Goal: Task Accomplishment & Management: Use online tool/utility

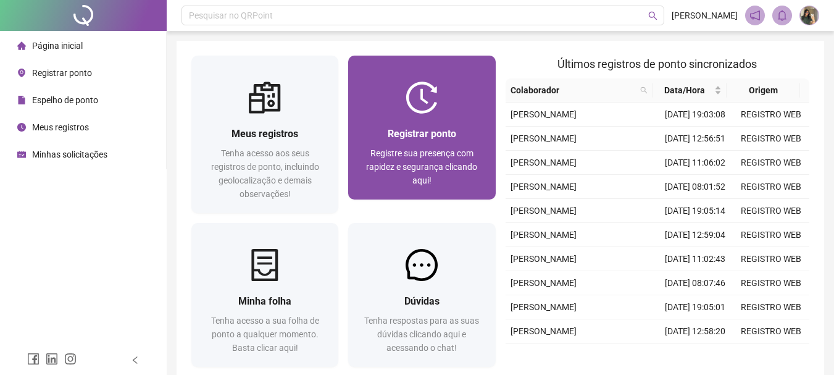
click at [401, 123] on div "Registrar ponto Registre sua presença com rapidez e segurança clicando aqui!" at bounding box center [421, 157] width 147 height 86
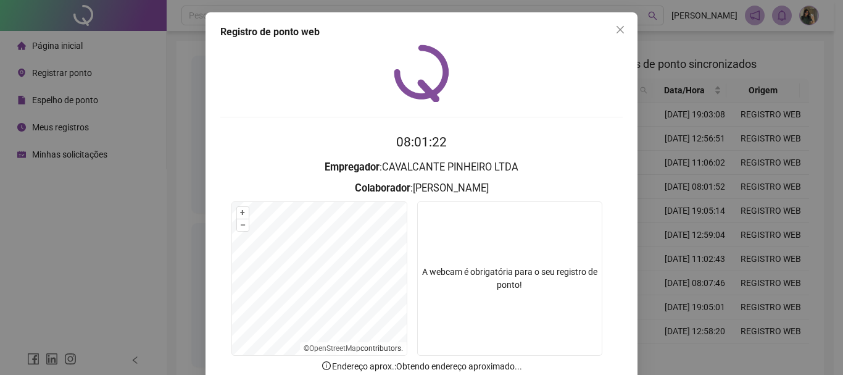
scroll to position [80, 0]
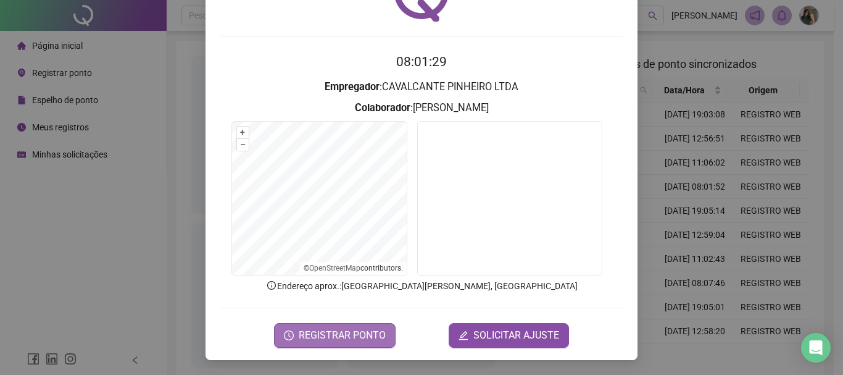
click at [345, 334] on span "REGISTRAR PONTO" at bounding box center [342, 335] width 87 height 15
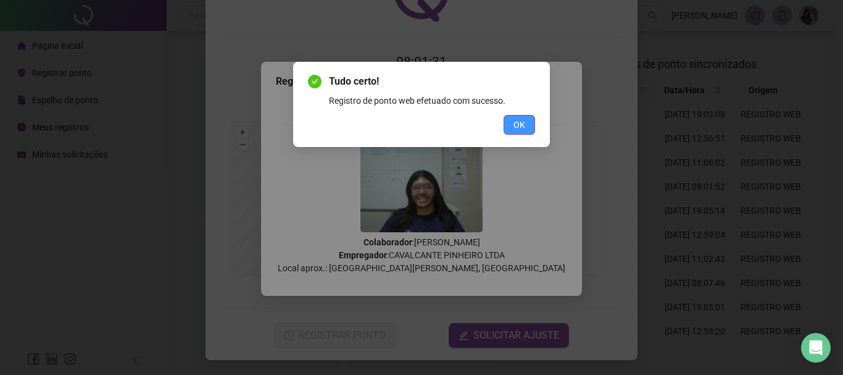
click at [512, 128] on button "OK" at bounding box center [519, 125] width 31 height 20
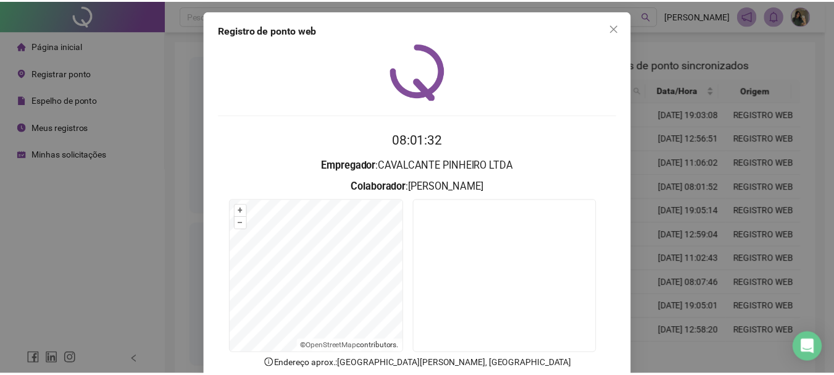
scroll to position [0, 0]
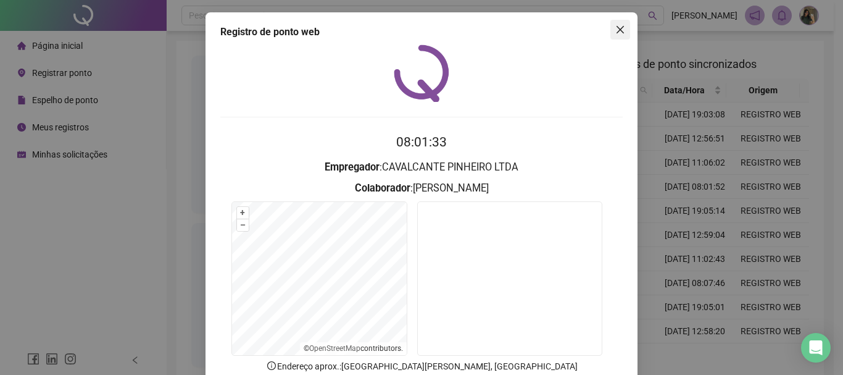
click at [619, 28] on icon "close" at bounding box center [621, 30] width 10 height 10
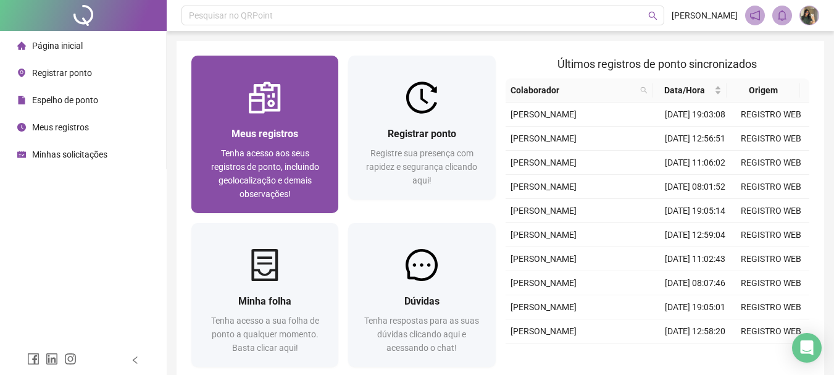
click at [278, 118] on div "Meus registros Tenha acesso aos seus registros de ponto, incluindo geolocalizaç…" at bounding box center [264, 163] width 147 height 99
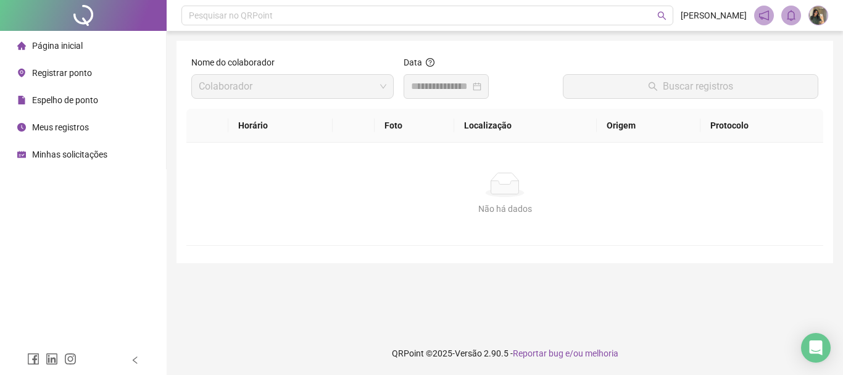
click at [482, 90] on div at bounding box center [446, 86] width 70 height 15
click at [482, 88] on div at bounding box center [446, 86] width 70 height 15
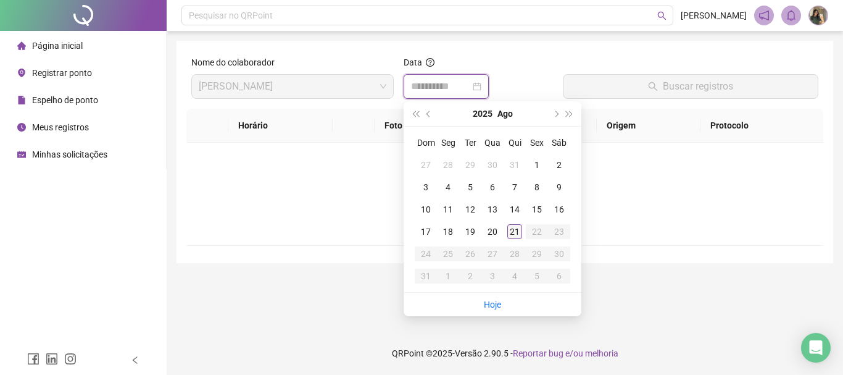
type input "**********"
drag, startPoint x: 515, startPoint y: 228, endPoint x: 520, endPoint y: 223, distance: 7.0
click at [516, 228] on div "21" at bounding box center [514, 231] width 15 height 15
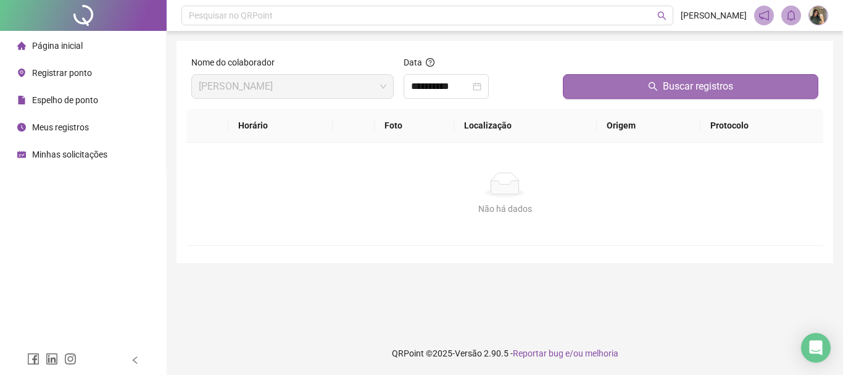
click at [599, 91] on button "Buscar registros" at bounding box center [691, 86] width 256 height 25
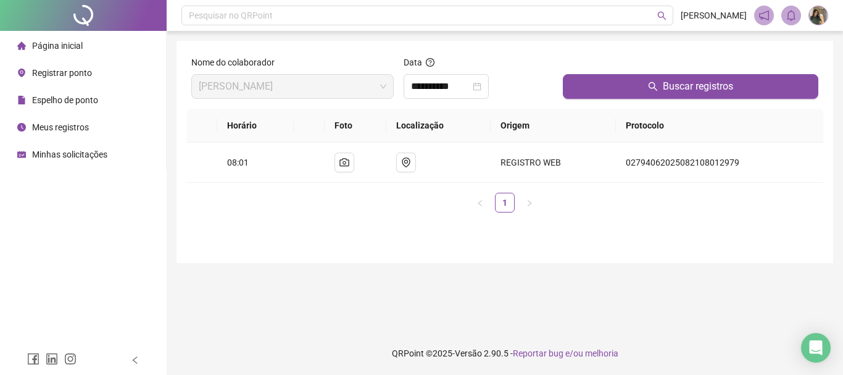
click at [70, 48] on span "Página inicial" at bounding box center [57, 46] width 51 height 10
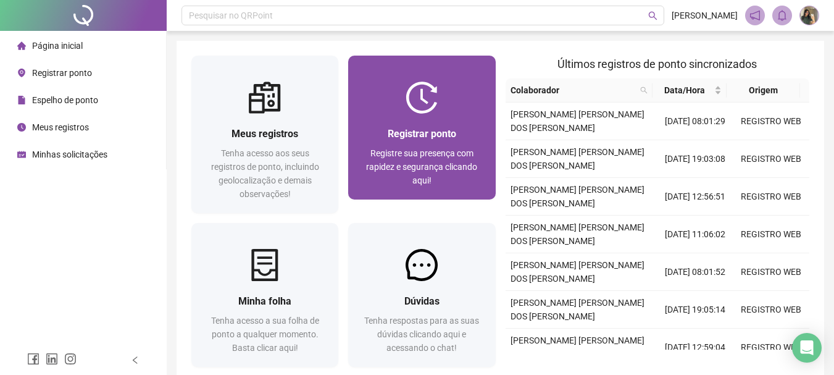
click at [445, 133] on span "Registrar ponto" at bounding box center [422, 134] width 69 height 12
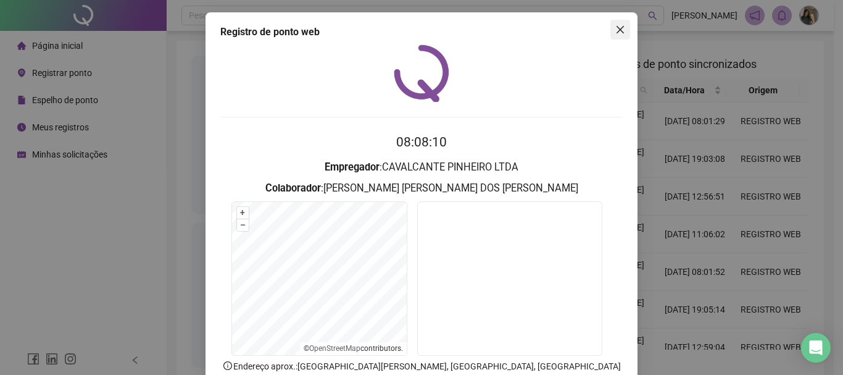
click at [616, 33] on icon "close" at bounding box center [621, 30] width 10 height 10
